Goal: Task Accomplishment & Management: Manage account settings

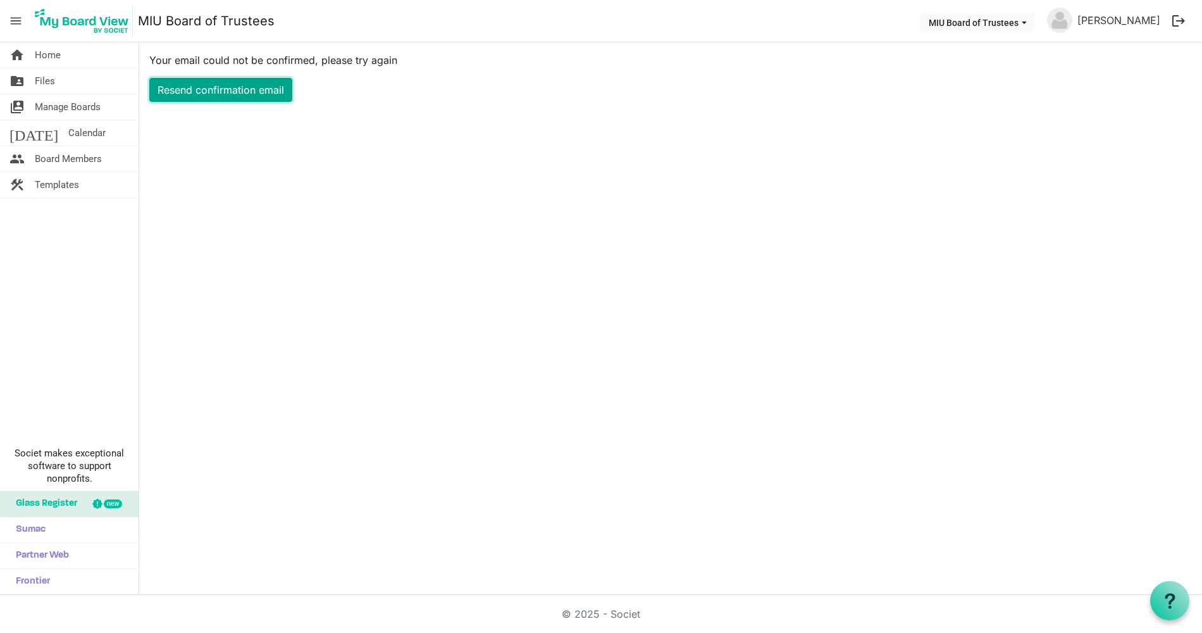
click at [216, 87] on link "Resend confirmation email" at bounding box center [220, 90] width 143 height 24
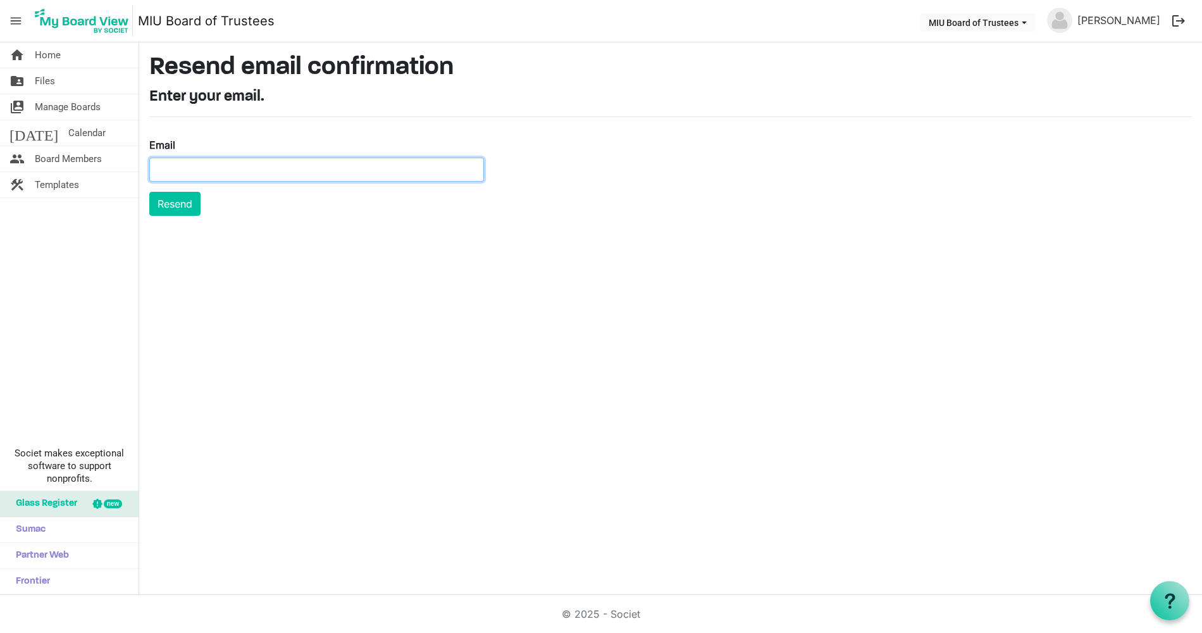
click at [185, 169] on input "Email" at bounding box center [316, 170] width 335 height 24
type input "[EMAIL_ADDRESS][DOMAIN_NAME]"
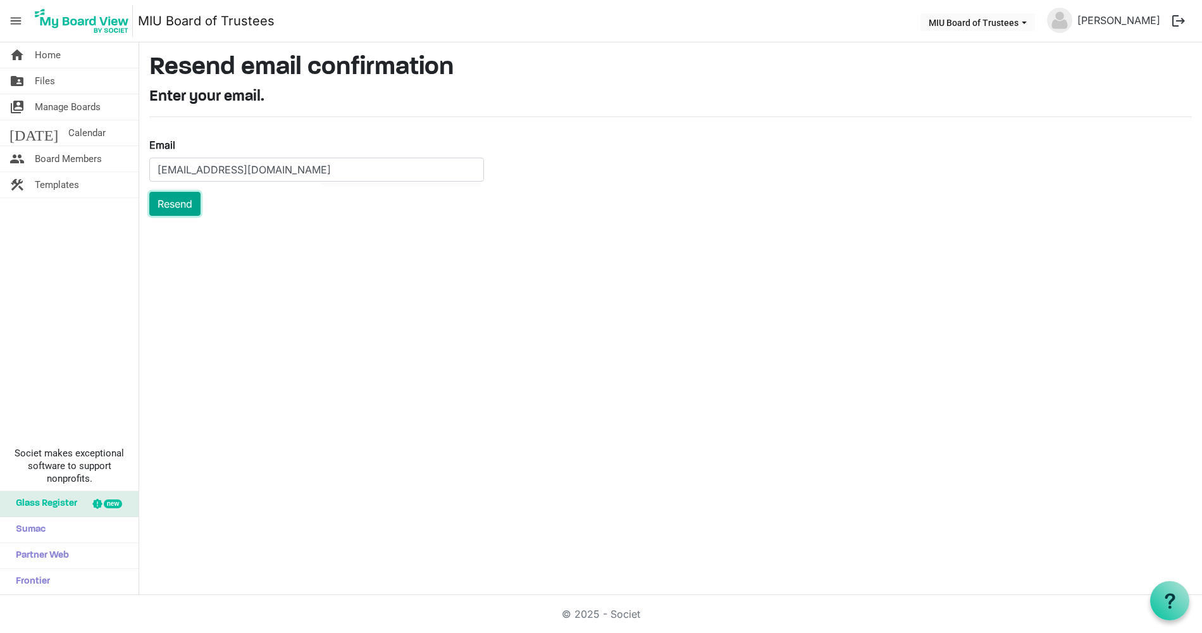
click at [175, 206] on button "Resend" at bounding box center [174, 204] width 51 height 24
